Goal: Find specific page/section: Find specific page/section

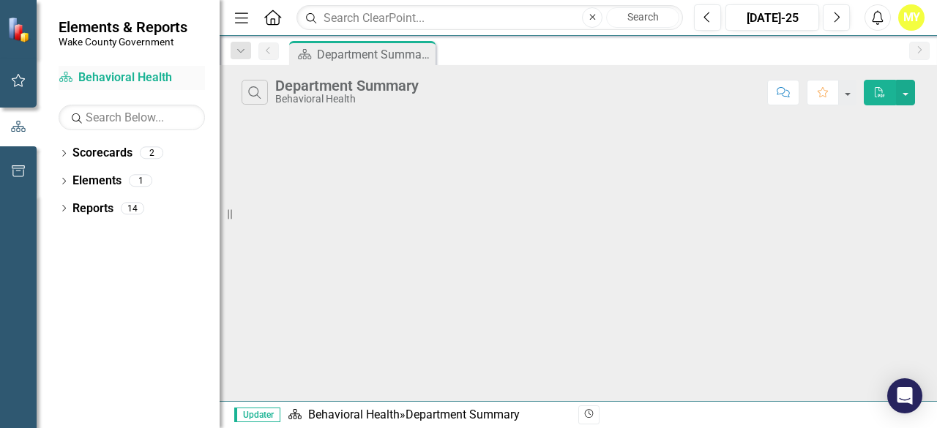
click at [107, 72] on link "Scorecard Behavioral Health" at bounding box center [132, 78] width 146 height 17
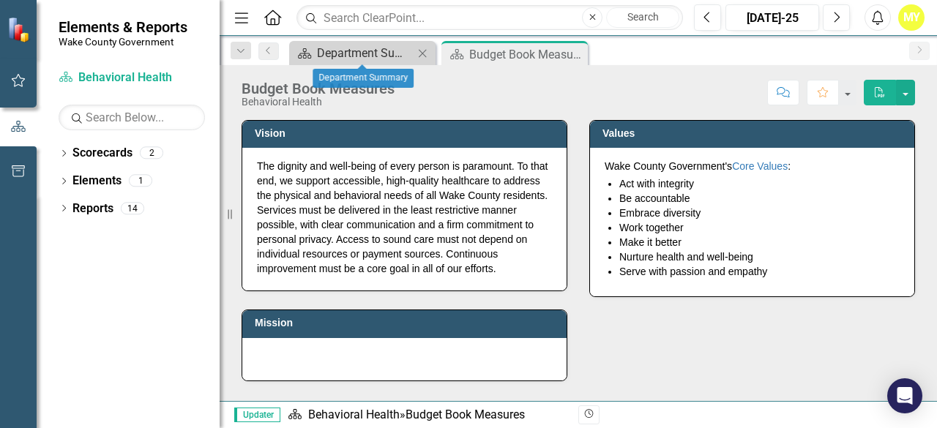
click at [402, 49] on div "Department Summary" at bounding box center [365, 53] width 97 height 18
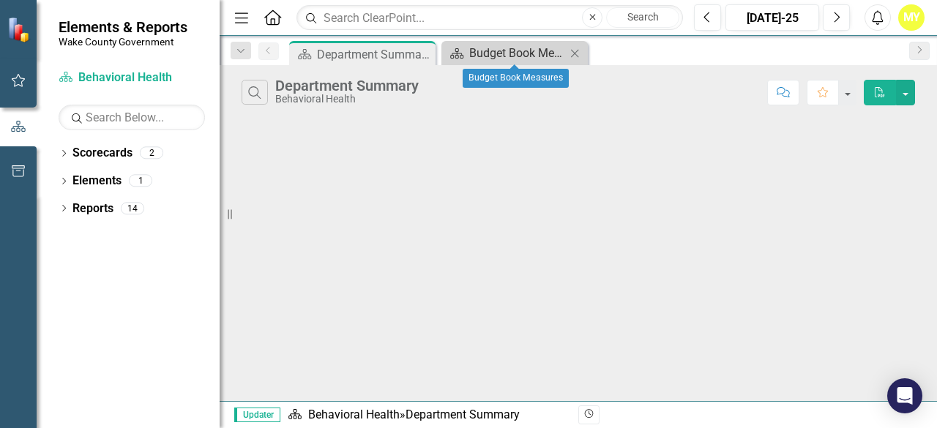
click at [506, 53] on div "Budget Book Measures" at bounding box center [517, 53] width 97 height 18
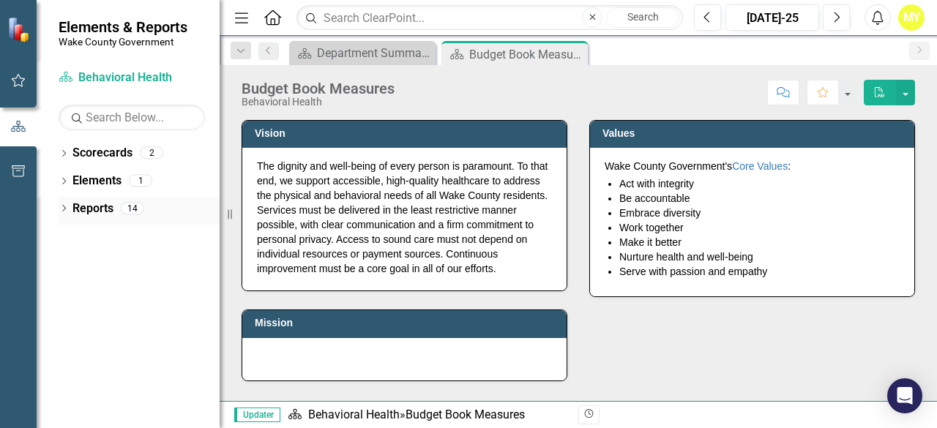
click at [63, 206] on icon "Dropdown" at bounding box center [64, 210] width 10 height 8
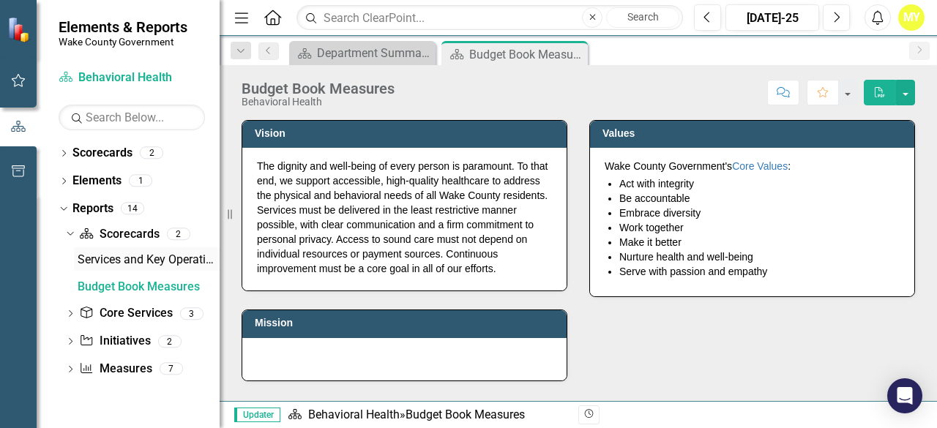
click at [146, 258] on div "Services and Key Operating Measures" at bounding box center [149, 259] width 142 height 13
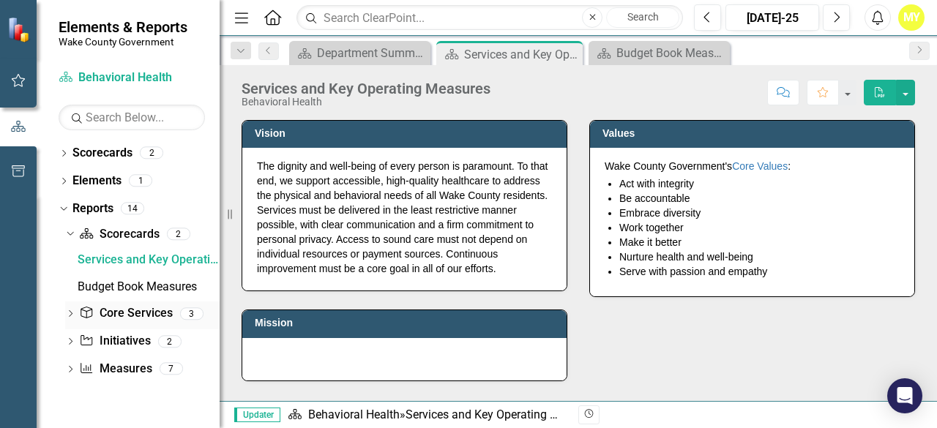
click at [129, 319] on link "Core Service Core Services" at bounding box center [125, 313] width 93 height 17
click at [116, 344] on link "Initiative Initiatives" at bounding box center [114, 341] width 71 height 17
click at [67, 342] on icon "Dropdown" at bounding box center [70, 343] width 10 height 8
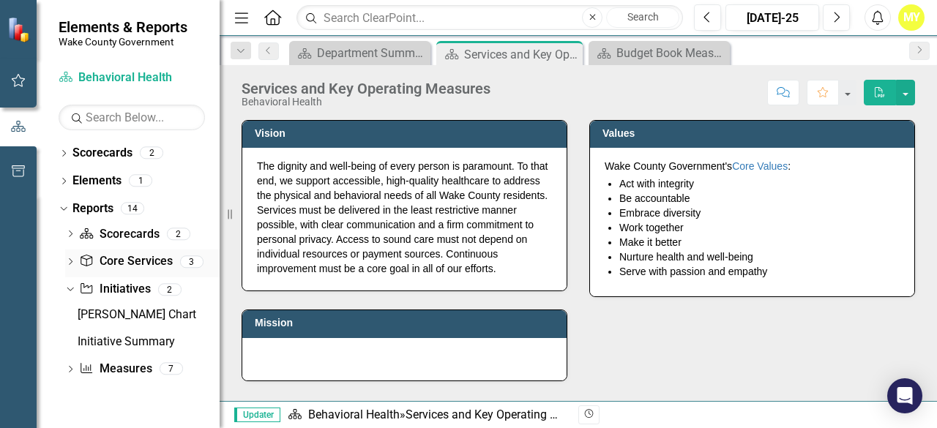
click at [69, 263] on icon "Dropdown" at bounding box center [70, 263] width 10 height 8
click at [124, 365] on link "Initiative Initiatives" at bounding box center [114, 368] width 71 height 17
click at [168, 374] on div "Initiative Initiatives 2" at bounding box center [149, 370] width 141 height 28
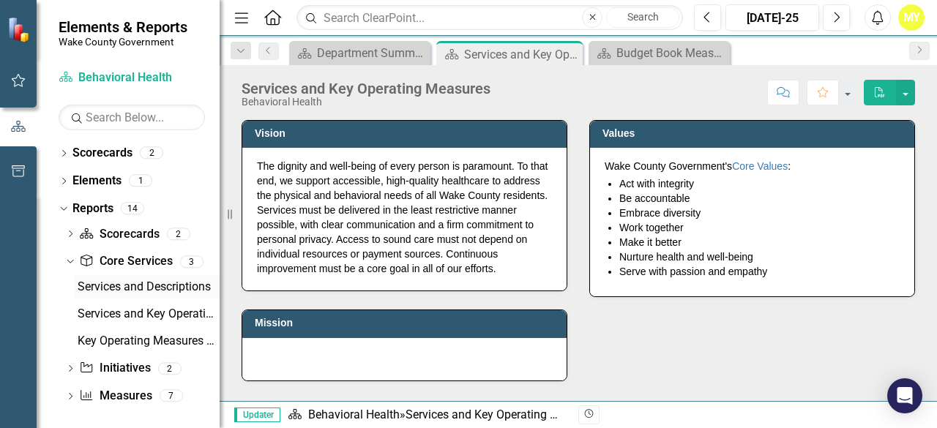
click at [113, 291] on div "Services and Descriptions" at bounding box center [149, 286] width 142 height 13
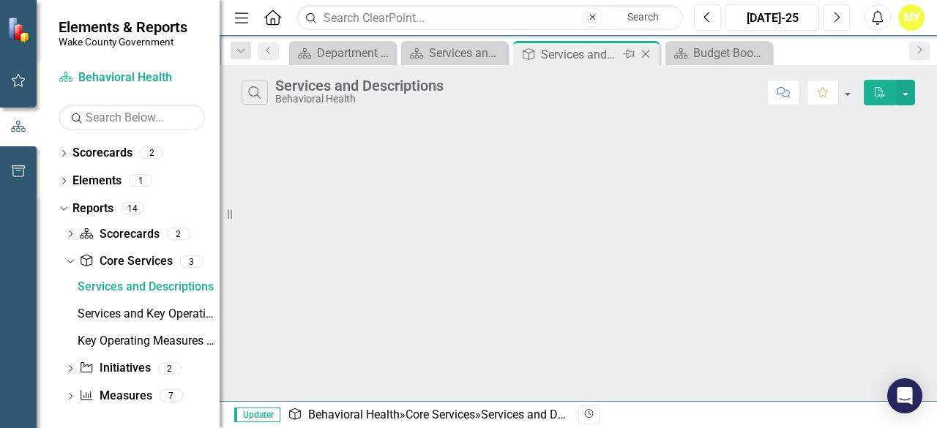
click at [648, 53] on icon "Close" at bounding box center [645, 54] width 15 height 12
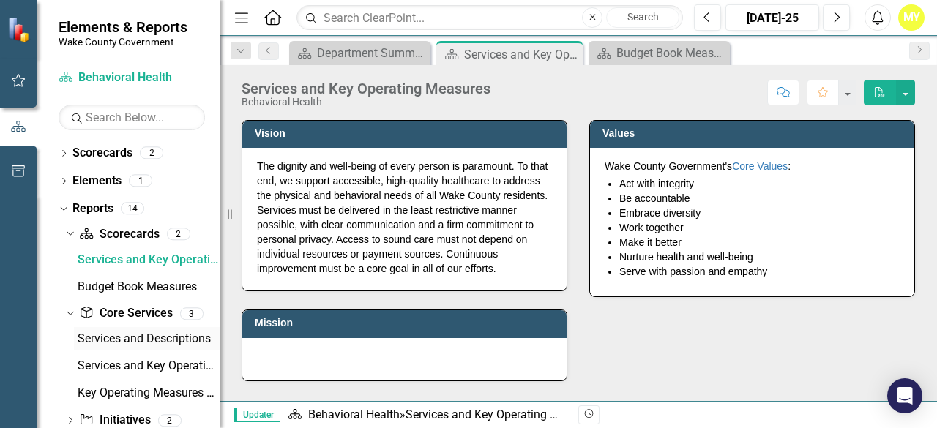
scroll to position [57, 0]
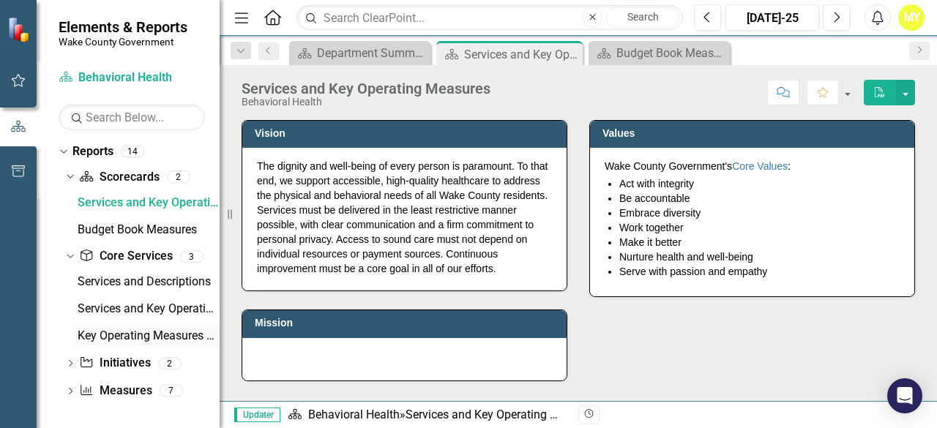
click at [134, 332] on div "Key Operating Measures and Targets" at bounding box center [149, 335] width 142 height 13
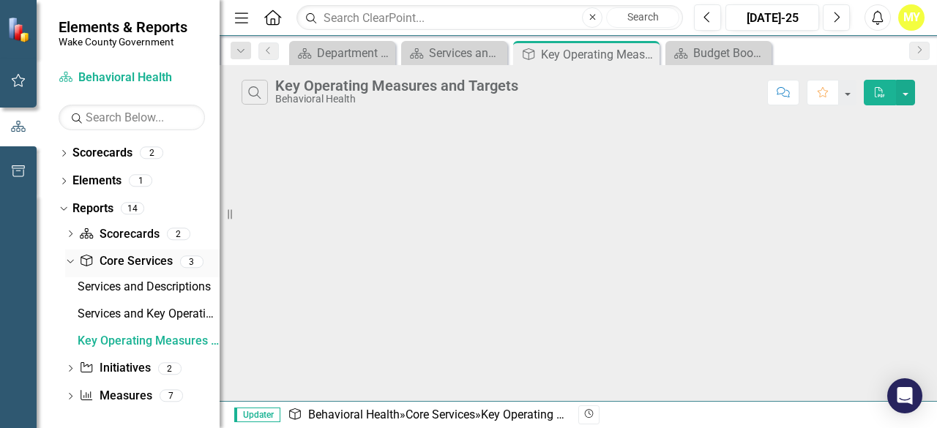
click at [132, 261] on link "Core Service Core Services" at bounding box center [125, 261] width 93 height 17
click at [135, 396] on link "Measure Measures" at bounding box center [115, 396] width 72 height 17
click at [172, 397] on div "7" at bounding box center [171, 396] width 23 height 12
click at [277, 18] on icon "Home" at bounding box center [272, 17] width 19 height 15
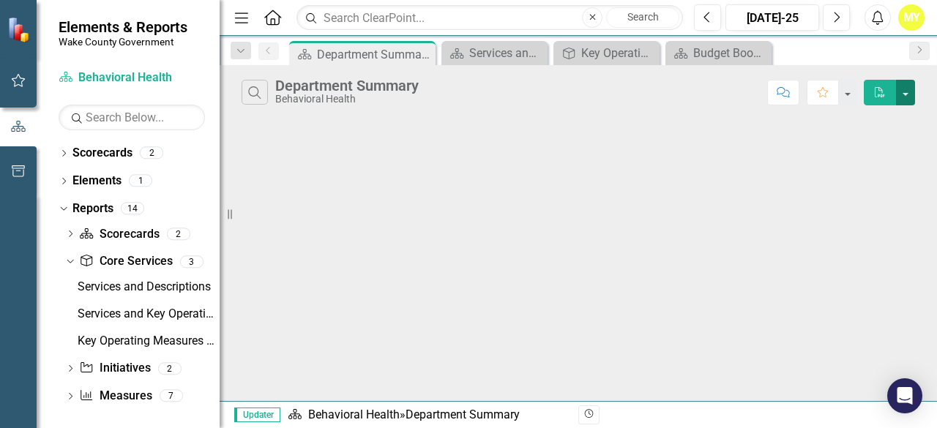
click at [910, 92] on button "button" at bounding box center [905, 93] width 19 height 26
click at [599, 146] on div "Search Department Summary Behavioral Health Comment Favorite PDF" at bounding box center [578, 233] width 717 height 336
